Goal: Transaction & Acquisition: Download file/media

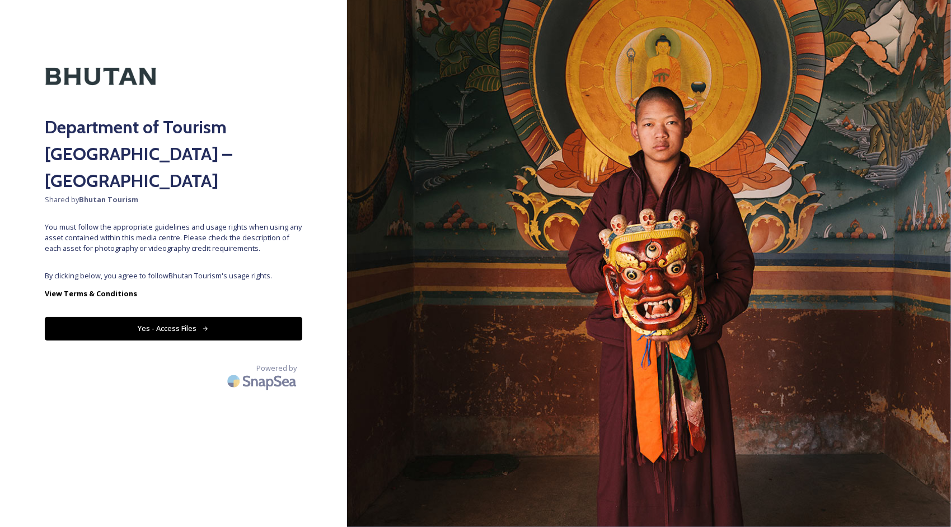
click at [152, 317] on button "Yes - Access Files" at bounding box center [173, 328] width 257 height 23
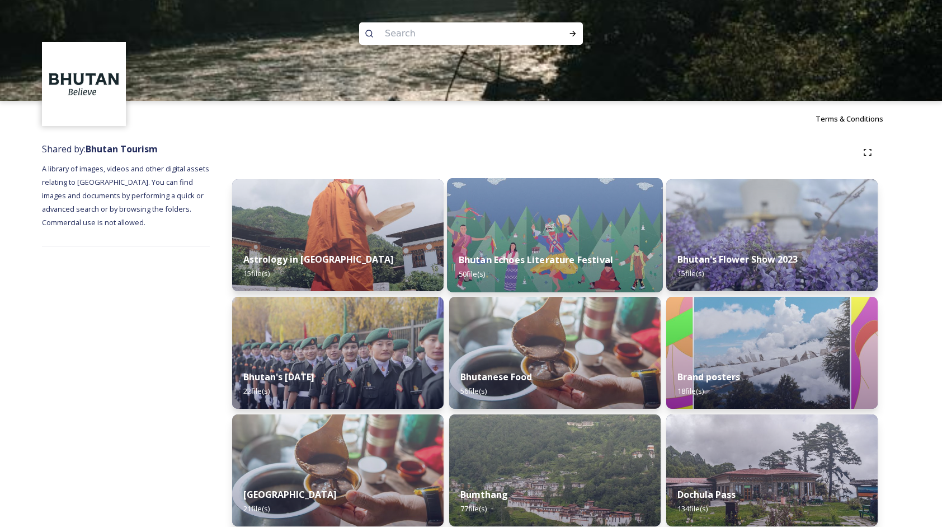
click at [576, 242] on div "Bhutan Echoes Literature Festival 50 file(s)" at bounding box center [555, 266] width 216 height 51
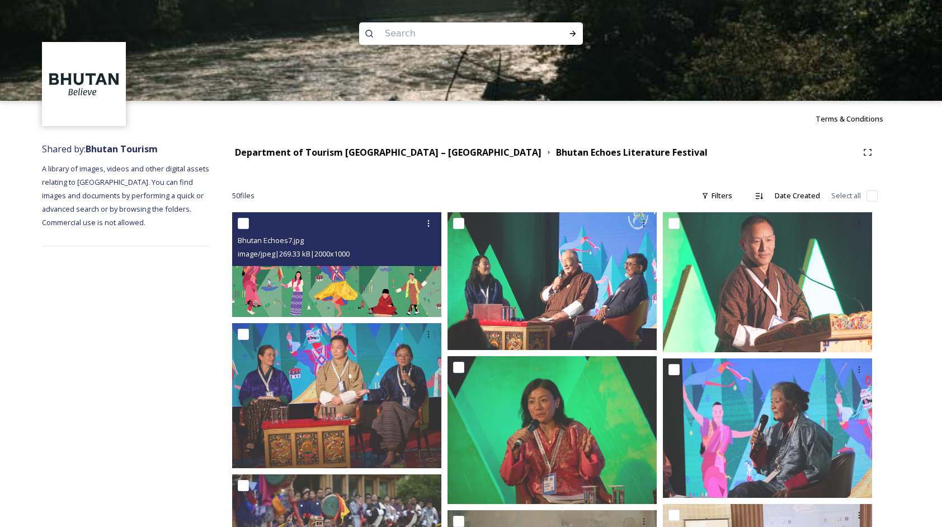
click at [382, 284] on img at bounding box center [336, 264] width 209 height 105
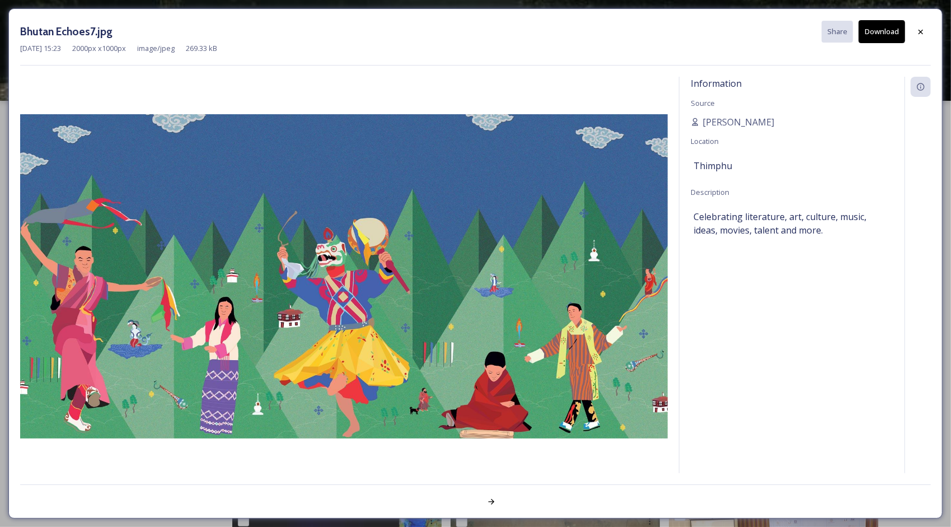
click at [874, 31] on button "Download" at bounding box center [882, 31] width 46 height 23
click at [918, 30] on icon at bounding box center [920, 31] width 9 height 9
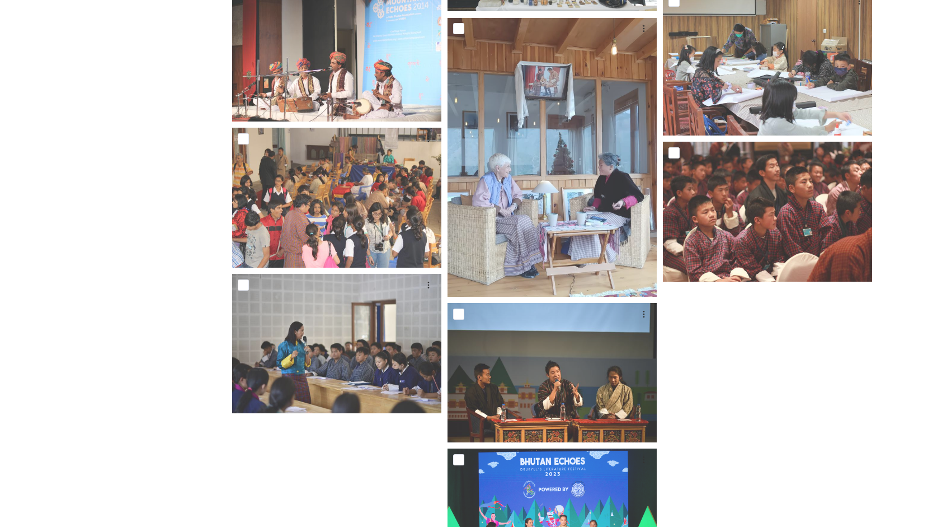
scroll to position [880, 0]
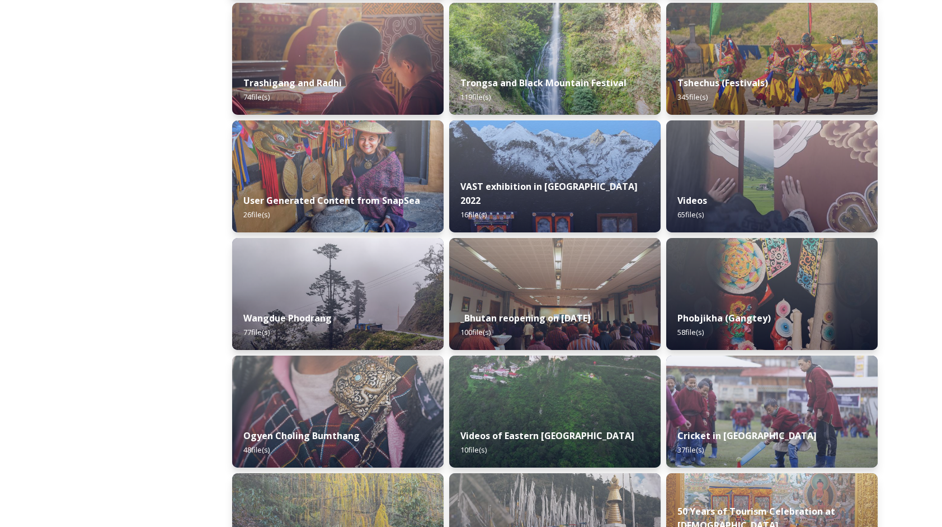
scroll to position [1455, 0]
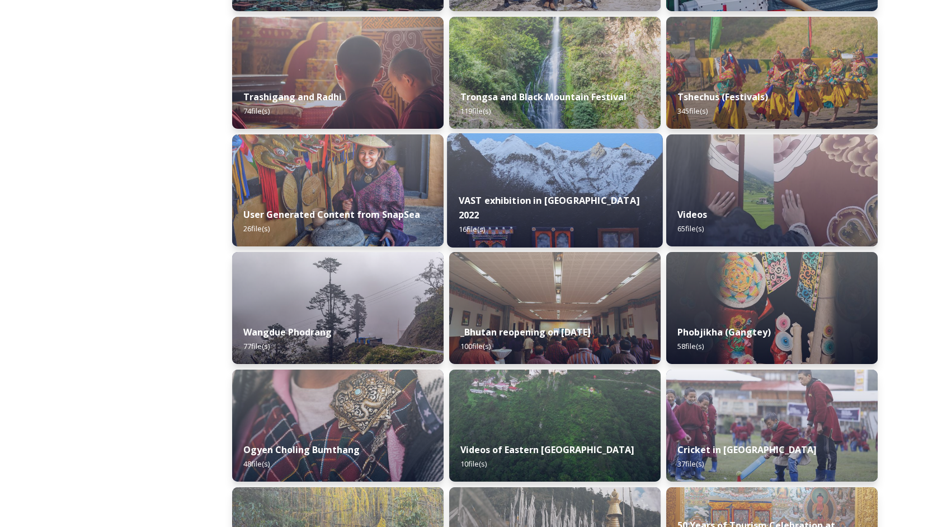
click at [571, 178] on img at bounding box center [555, 190] width 216 height 114
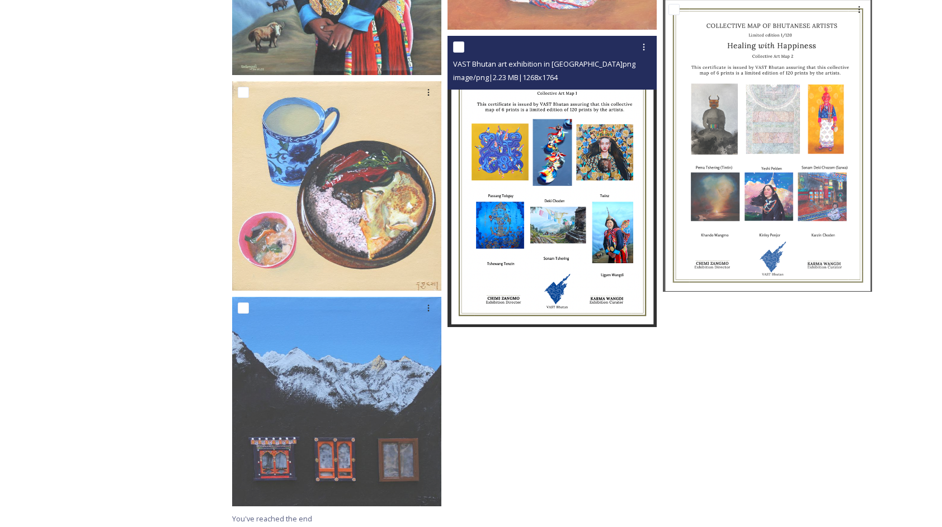
scroll to position [965, 0]
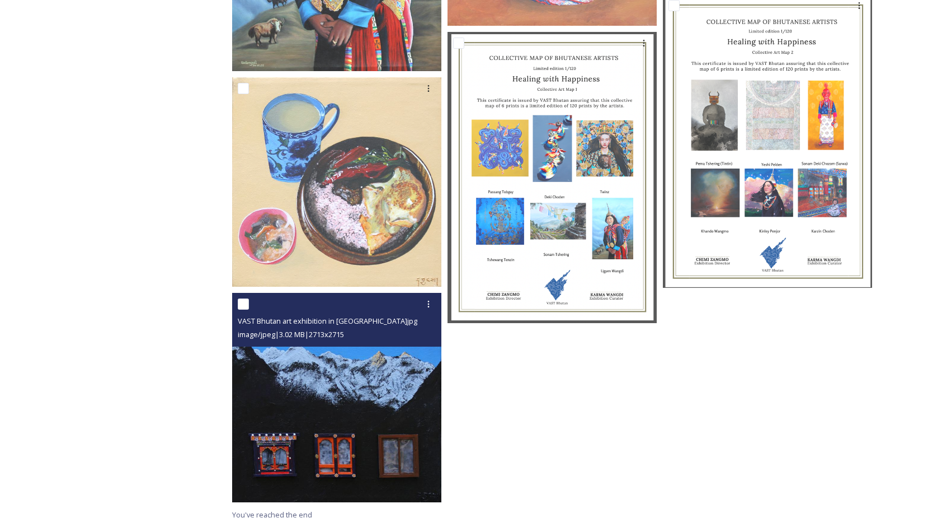
click at [384, 415] on img at bounding box center [336, 398] width 209 height 210
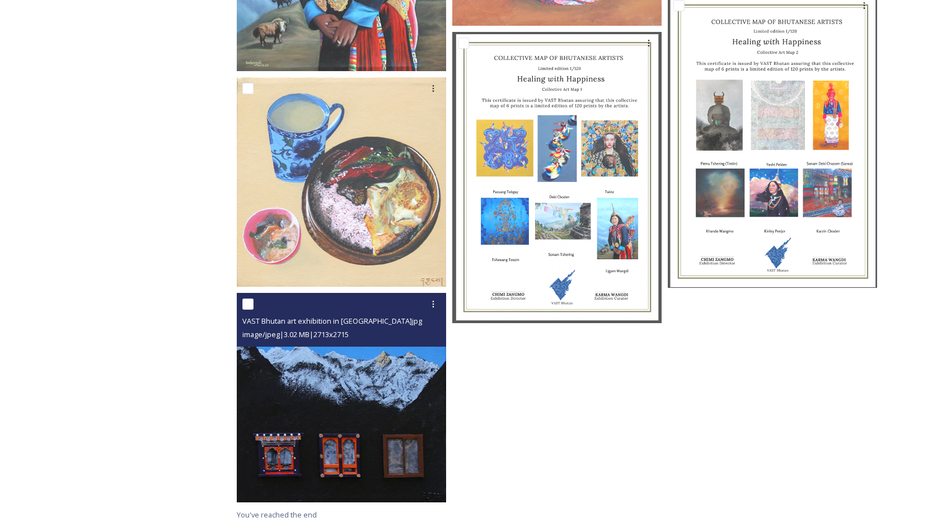
scroll to position [786, 0]
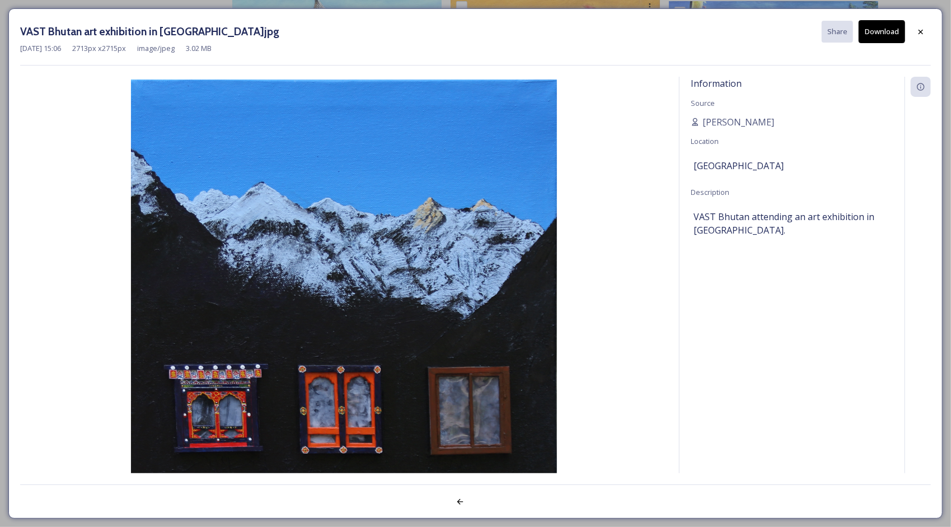
click at [871, 34] on button "Download" at bounding box center [882, 31] width 46 height 23
